Goal: Transaction & Acquisition: Purchase product/service

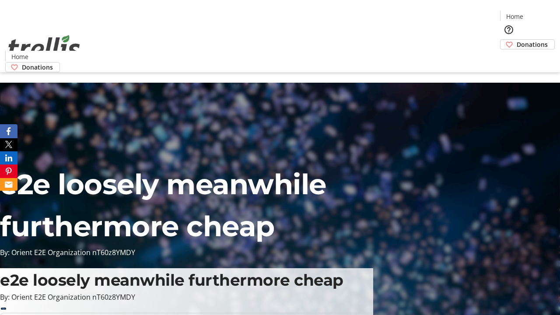
click at [516, 40] on span "Donations" at bounding box center [531, 44] width 31 height 9
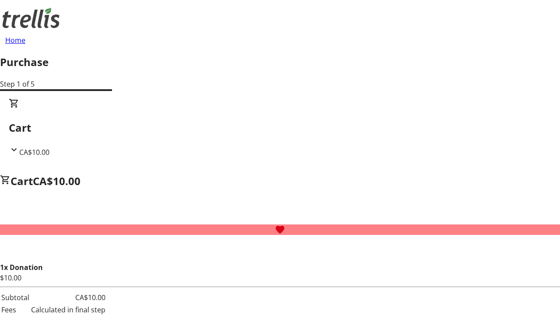
select select "CA"
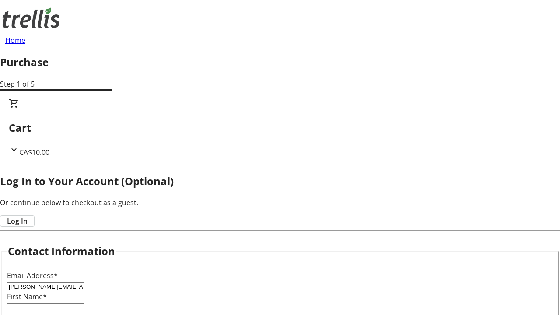
type input "[PERSON_NAME][EMAIL_ADDRESS][DOMAIN_NAME]"
type input "[PERSON_NAME]"
type input "[STREET_ADDRESS][PERSON_NAME]"
type input "Kelowna"
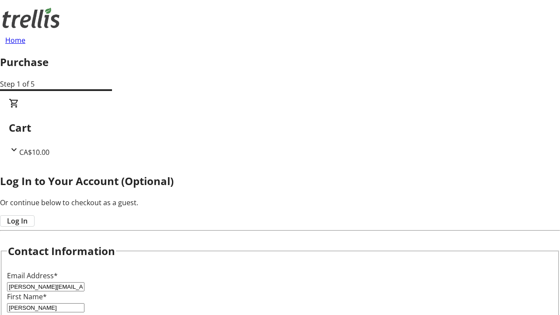
select select "BC"
type input "Kelowna"
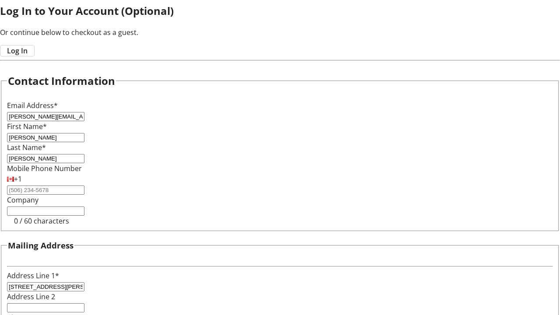
scroll to position [210, 0]
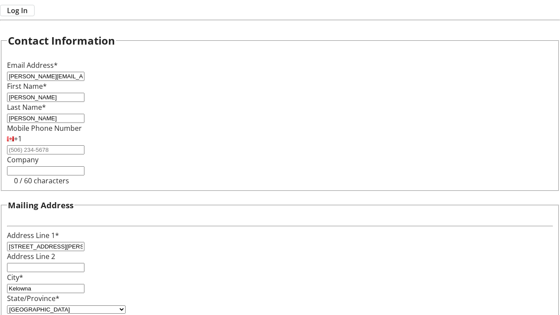
type input "V1Y 0C2"
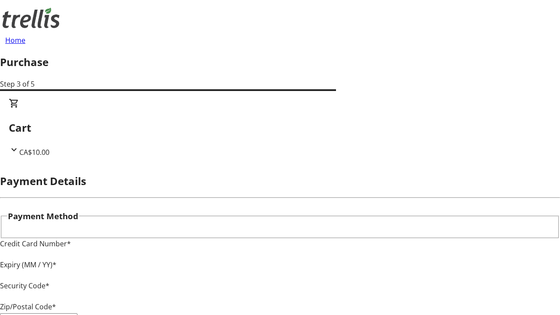
type input "V1Y 0C2"
